Goal: Find specific page/section: Find specific page/section

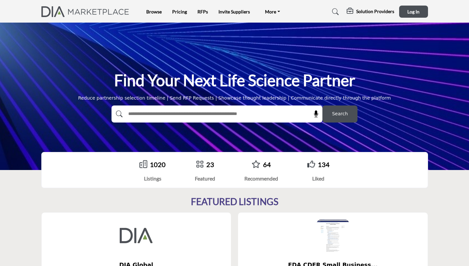
scroll to position [19, 0]
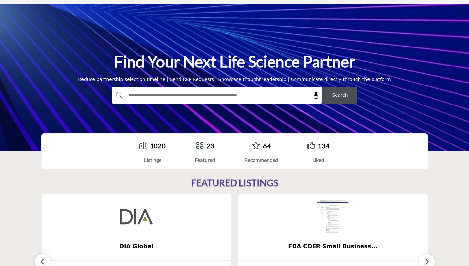
click at [166, 90] on input "text" at bounding box center [203, 95] width 156 height 10
type input "*******"
click at [342, 95] on span "Search" at bounding box center [340, 95] width 16 height 7
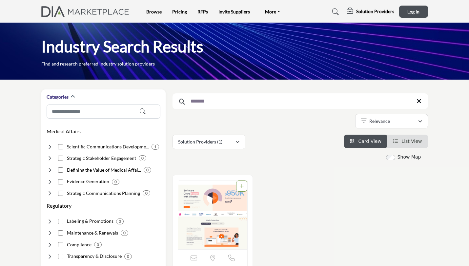
click at [201, 198] on img "Open Listing in new tab" at bounding box center [212, 215] width 69 height 69
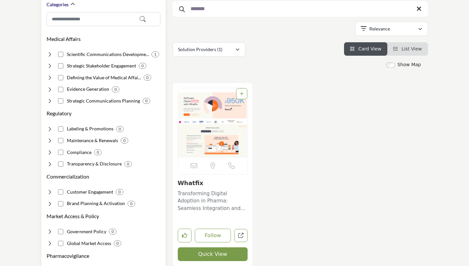
scroll to position [114, 0]
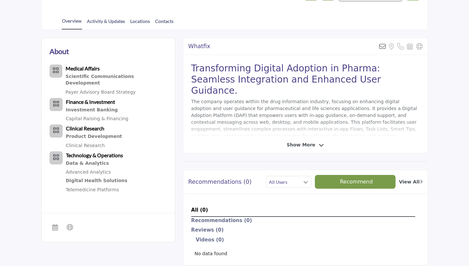
scroll to position [152, 0]
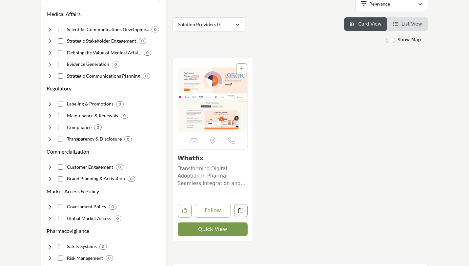
scroll to position [117, 0]
